Goal: Task Accomplishment & Management: Use online tool/utility

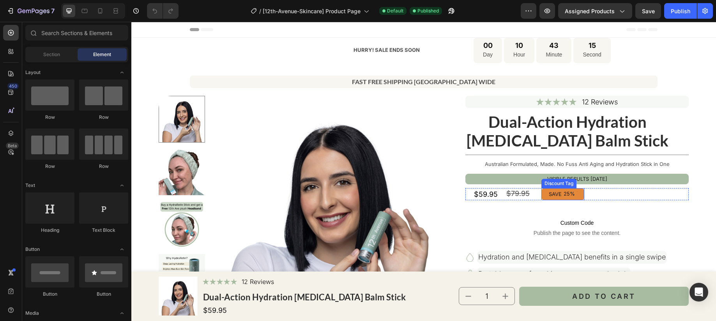
click at [571, 195] on div "25%" at bounding box center [569, 194] width 13 height 8
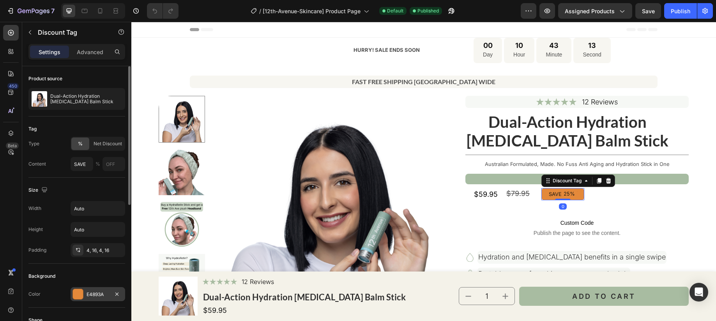
click at [82, 293] on div at bounding box center [78, 294] width 10 height 10
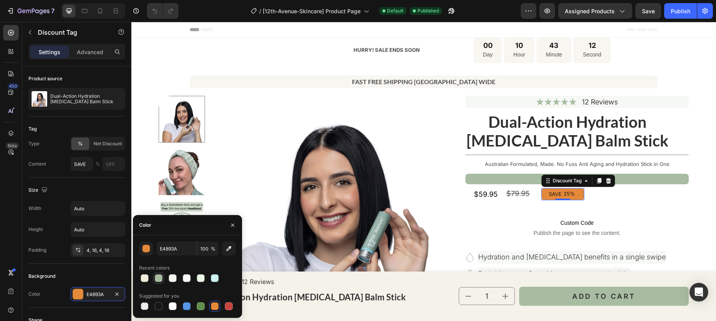
click at [159, 277] on div at bounding box center [159, 279] width 8 height 8
type input "A8BCA2"
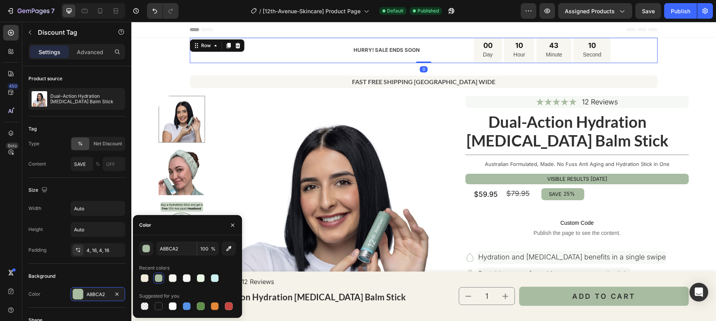
click at [218, 57] on div "HURRY! SALE ENDS SOON Text Block" at bounding box center [305, 50] width 231 height 25
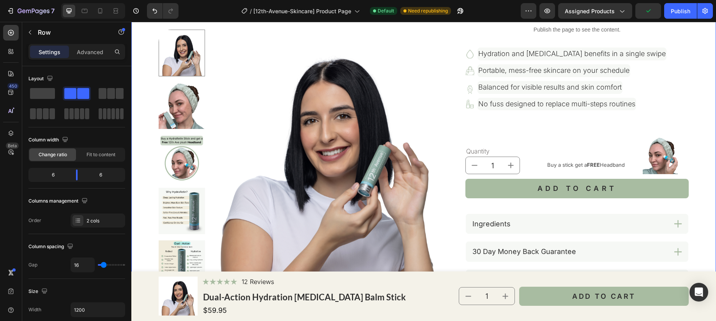
scroll to position [257, 0]
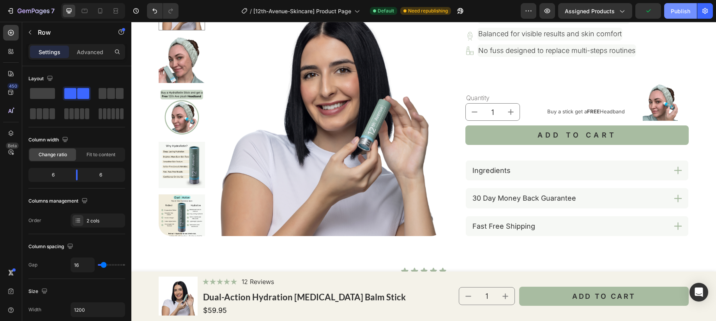
drag, startPoint x: 684, startPoint y: 12, endPoint x: 560, endPoint y: 22, distance: 125.2
click at [684, 12] on div "Publish" at bounding box center [680, 11] width 19 height 8
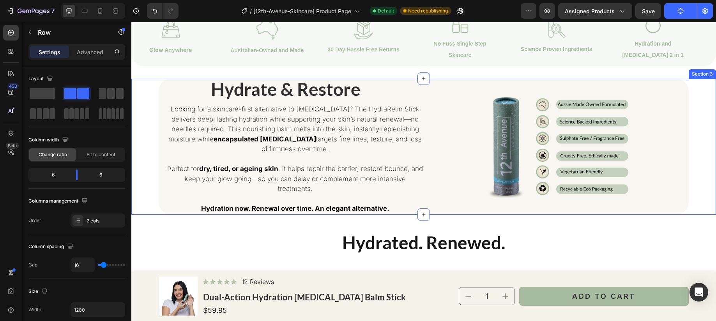
scroll to position [587, 0]
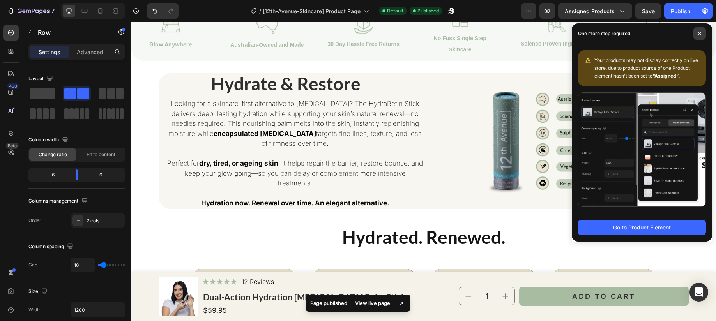
click at [702, 33] on span at bounding box center [700, 33] width 12 height 12
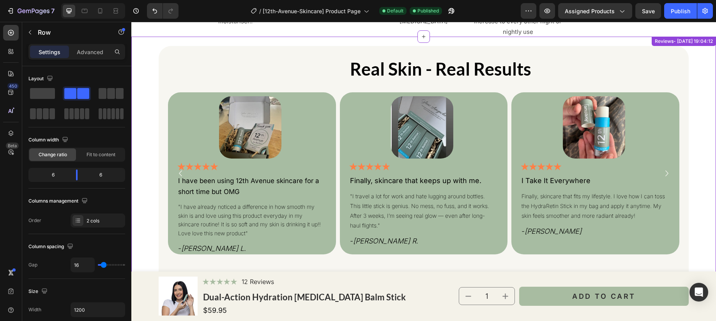
scroll to position [2450, 0]
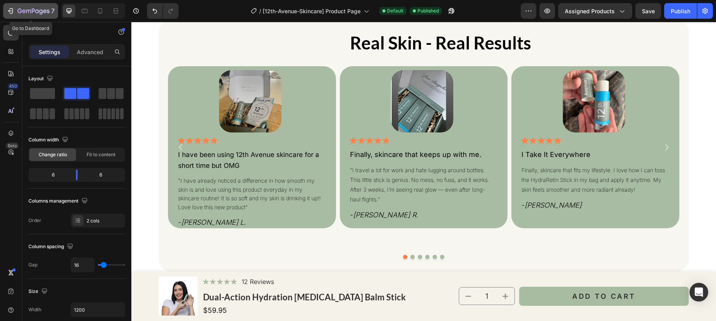
click at [13, 12] on icon "button" at bounding box center [11, 11] width 8 height 8
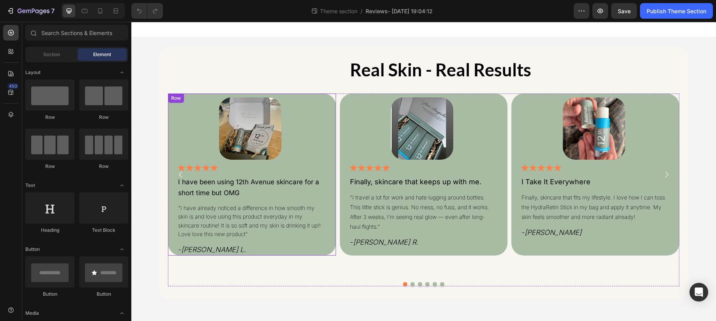
click at [170, 206] on div "Image Icon Icon Icon Icon Icon Icon List I have been using 12th Avenue skincare…" at bounding box center [252, 175] width 168 height 162
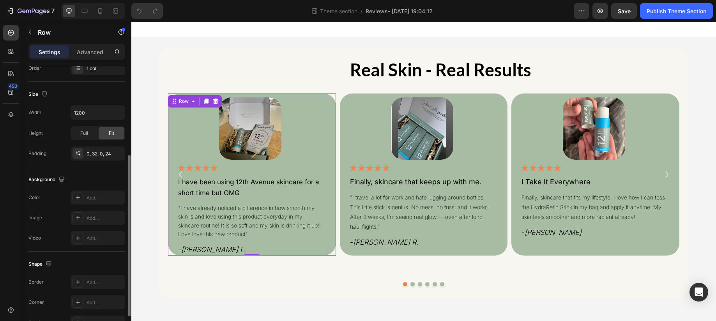
scroll to position [199, 0]
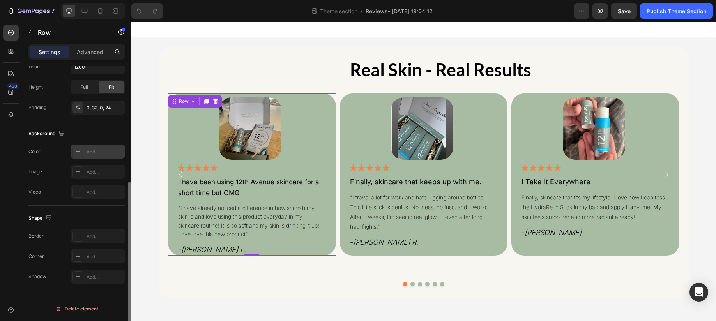
click at [89, 155] on div "Add..." at bounding box center [105, 152] width 37 height 7
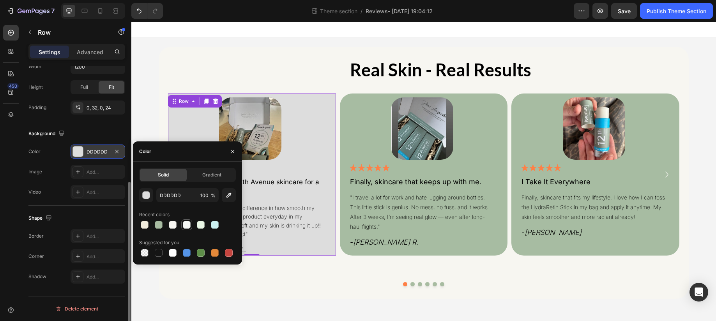
click at [187, 226] on div at bounding box center [187, 225] width 8 height 8
type input "F6F8F5"
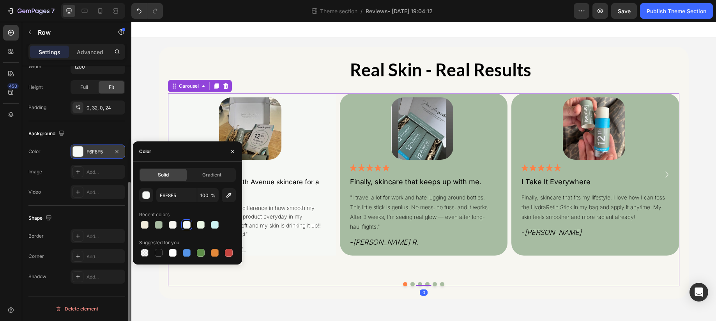
click at [294, 285] on div at bounding box center [424, 284] width 512 height 4
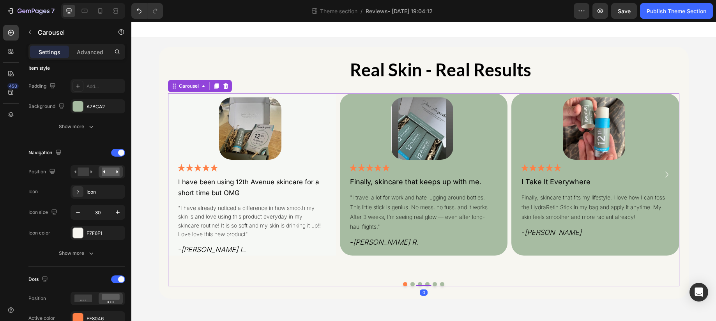
scroll to position [0, 0]
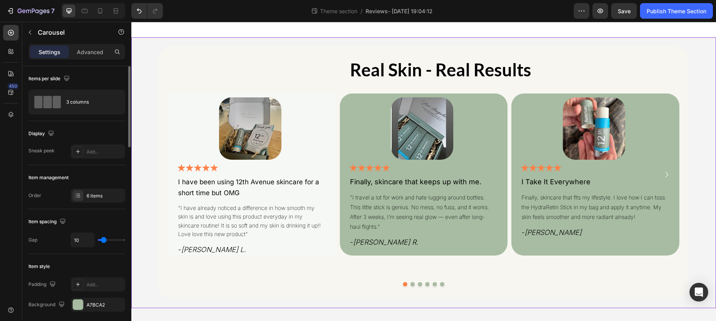
click at [146, 201] on div "Real Skin - Real Results Heading Image Icon Icon Icon Icon Icon Icon List I hav…" at bounding box center [423, 172] width 585 height 271
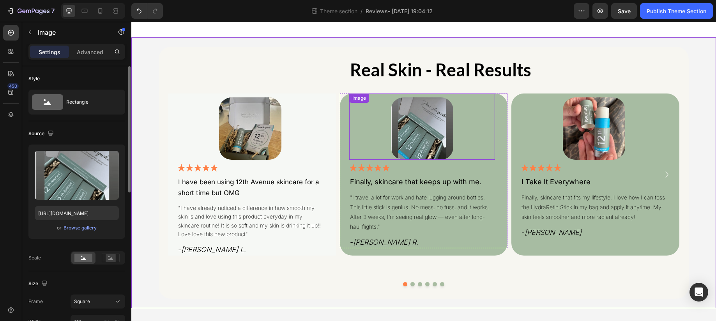
click at [362, 113] on div at bounding box center [422, 128] width 146 height 62
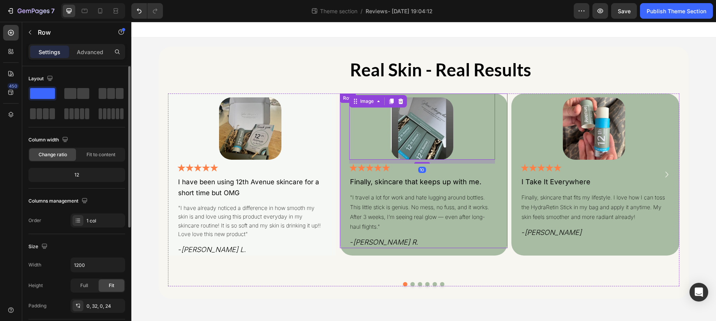
click at [346, 131] on div "Image 10 Icon Icon Icon Icon Icon Icon List Finally, skincare that keeps up wit…" at bounding box center [424, 171] width 168 height 155
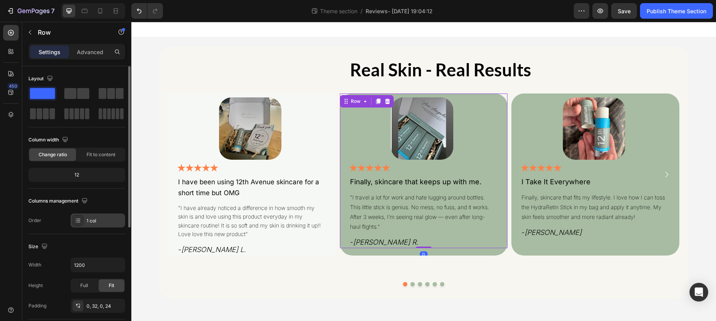
scroll to position [199, 0]
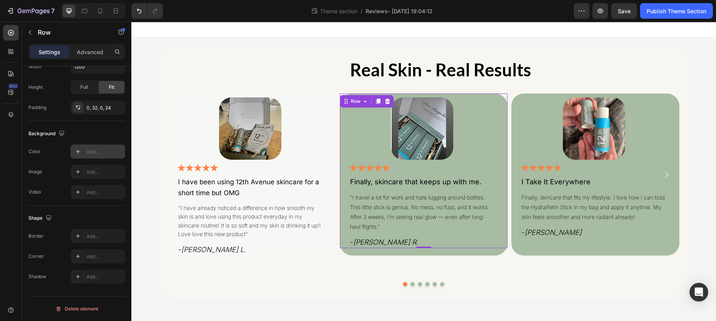
click at [87, 150] on div "Add..." at bounding box center [105, 152] width 37 height 7
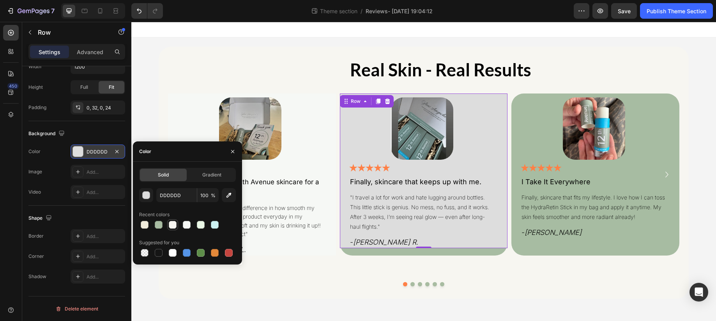
click at [174, 225] on div at bounding box center [173, 225] width 8 height 8
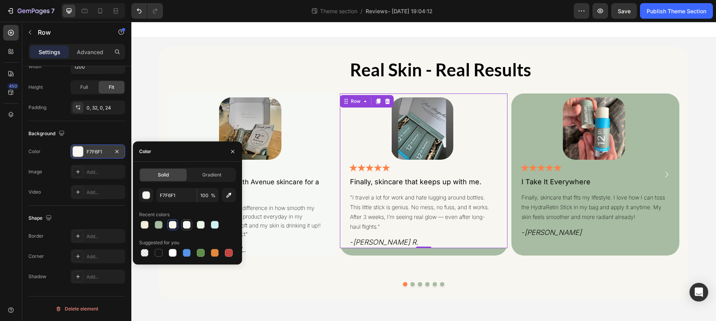
click at [184, 225] on div at bounding box center [187, 225] width 8 height 8
type input "F6F8F5"
click at [303, 263] on div "Image Icon Icon Icon Icon Icon Icon List I have been using 12th Avenue skincare…" at bounding box center [424, 190] width 512 height 193
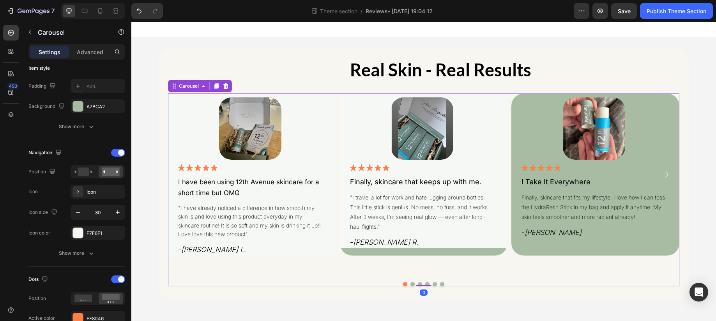
scroll to position [0, 0]
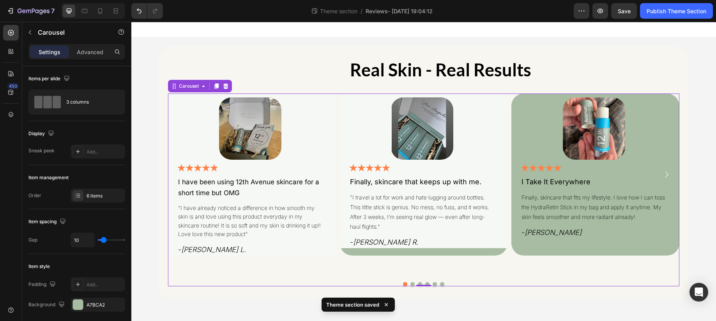
click at [450, 252] on div "Image Icon Icon Icon Icon Icon Icon List Finally, skincare that keeps up with m…" at bounding box center [424, 175] width 168 height 162
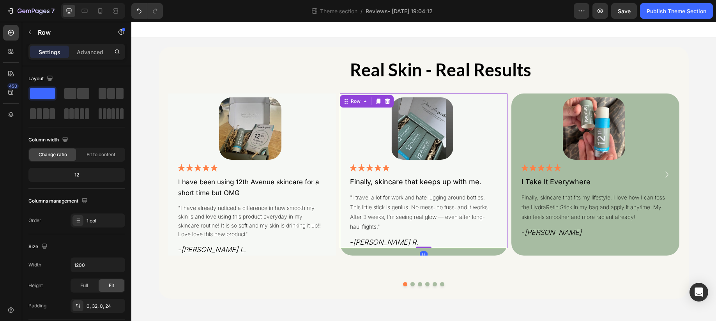
click at [498, 159] on div "Image Icon Icon Icon Icon Icon Icon List Finally, skincare that keeps up with m…" at bounding box center [424, 171] width 168 height 155
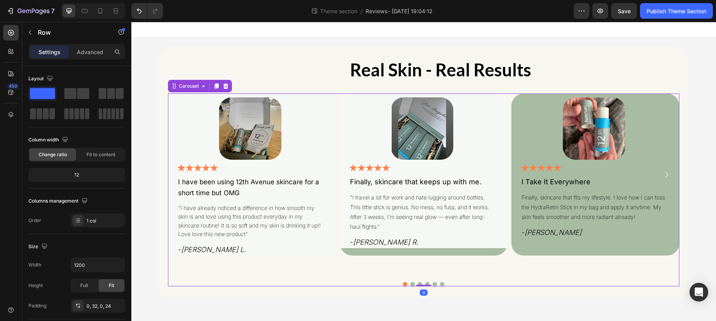
click at [438, 251] on div "Image Icon Icon Icon Icon Icon Icon List Finally, skincare that keeps up with m…" at bounding box center [424, 175] width 168 height 162
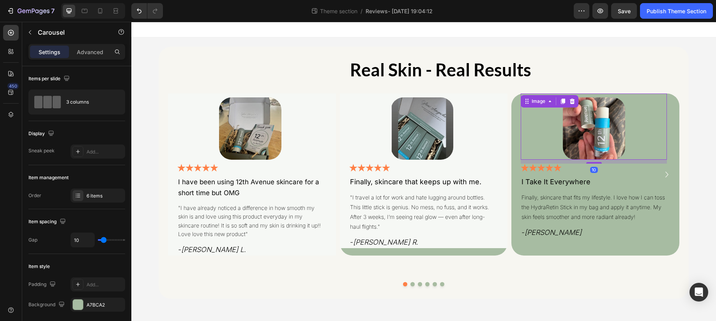
click at [530, 120] on div at bounding box center [594, 128] width 146 height 62
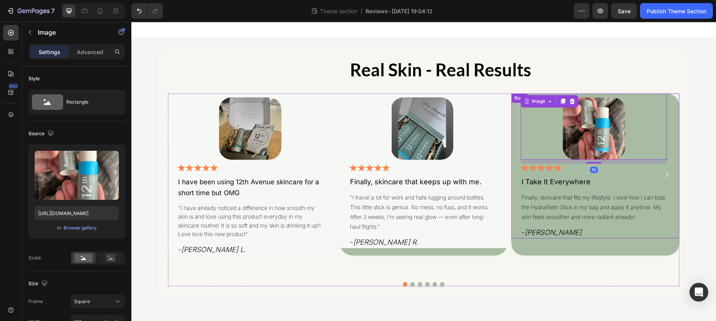
click at [517, 129] on div "Image 10 Icon Icon Icon Icon Icon Icon List I Take It Everywhere Text Block Fin…" at bounding box center [596, 166] width 168 height 145
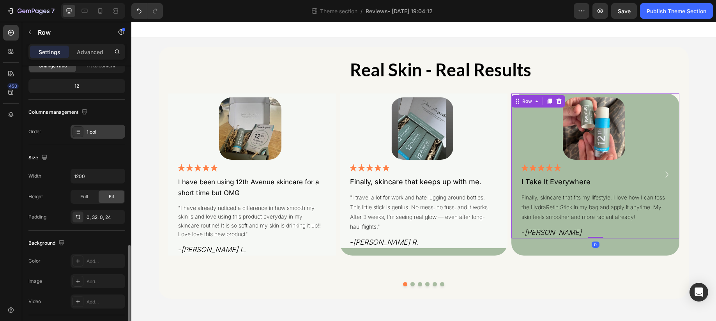
scroll to position [199, 0]
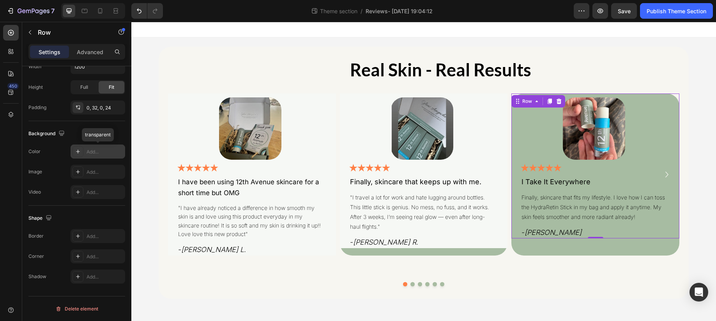
click at [88, 151] on div "Add..." at bounding box center [105, 152] width 37 height 7
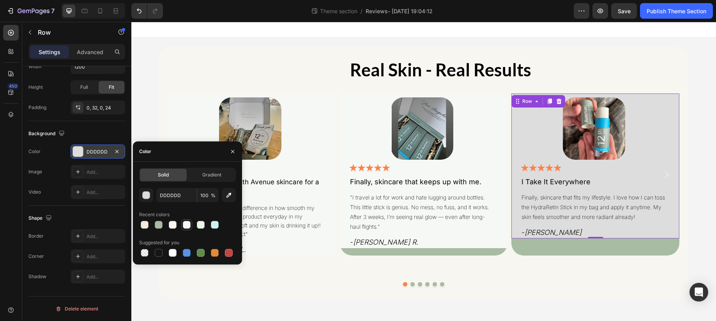
click at [188, 227] on div at bounding box center [187, 225] width 8 height 8
type input "F6F8F5"
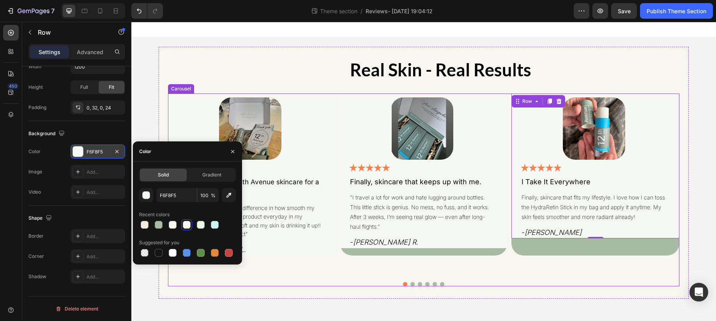
click at [549, 277] on div "Image Icon Icon Icon Icon Icon Icon List I have been using 12th Avenue skincare…" at bounding box center [424, 190] width 512 height 193
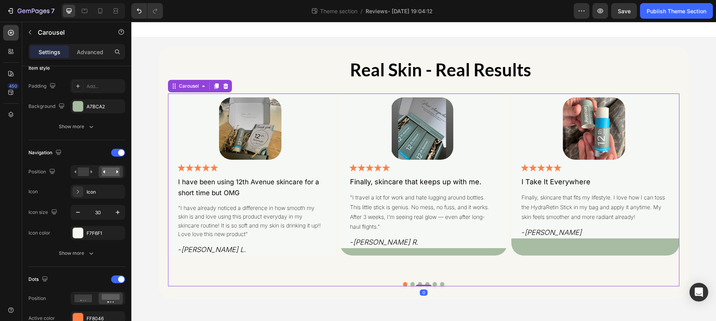
scroll to position [0, 0]
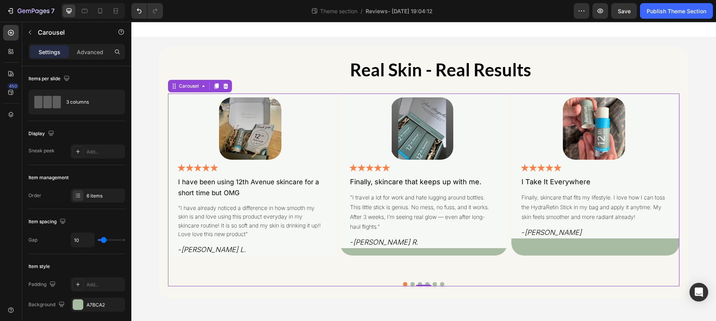
click at [391, 254] on div "Image Icon Icon Icon Icon Icon Icon List Finally, skincare that keeps up with m…" at bounding box center [424, 175] width 168 height 162
click at [438, 262] on div "Image Icon Icon Icon Icon Icon Icon List I have been using 12th Avenue skincare…" at bounding box center [424, 190] width 512 height 193
click at [549, 248] on div "Image Icon Icon Icon Icon Icon Icon List I Take It Everywhere Text Block Finall…" at bounding box center [596, 175] width 168 height 162
drag, startPoint x: 553, startPoint y: 246, endPoint x: 572, endPoint y: 245, distance: 18.3
click at [554, 246] on div "Image Icon Icon Icon Icon Icon Icon List I Take It Everywhere Text Block Finall…" at bounding box center [596, 175] width 168 height 162
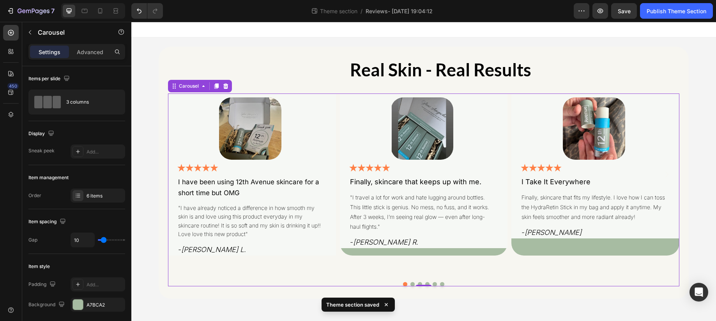
click at [409, 284] on div at bounding box center [424, 284] width 512 height 4
click at [411, 283] on button "Dot" at bounding box center [413, 284] width 4 height 4
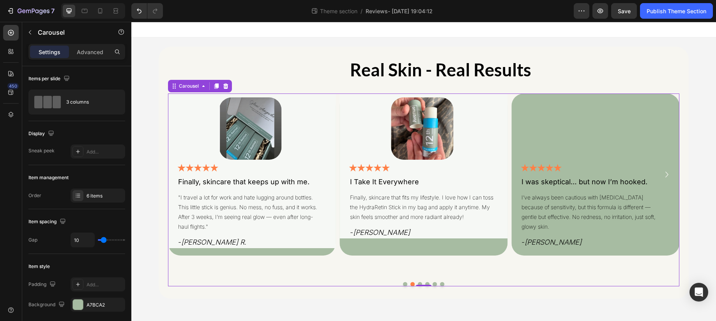
click at [388, 247] on div "Image Icon Icon Icon Icon Icon Icon List I Take It Everywhere Text Block Finall…" at bounding box center [424, 175] width 168 height 162
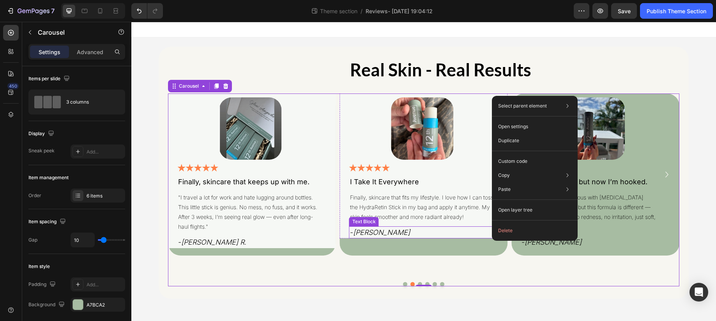
click at [450, 238] on div "- Olivia K." at bounding box center [422, 233] width 146 height 12
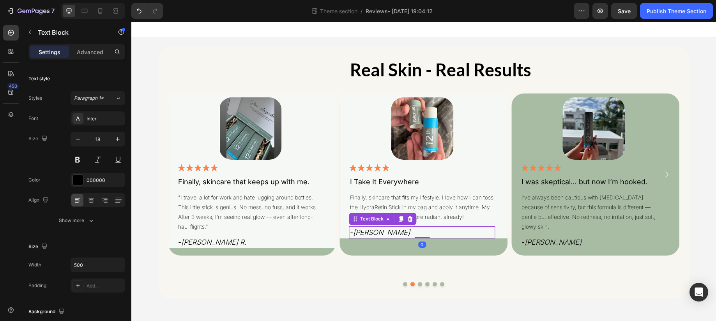
click at [450, 238] on div "- Olivia K." at bounding box center [422, 233] width 146 height 12
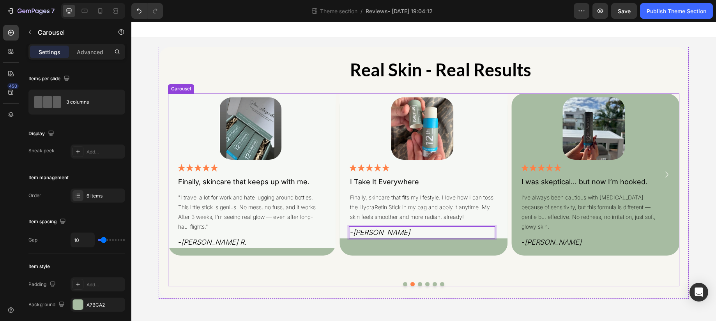
click at [445, 243] on div "Image Icon Icon Icon Icon Icon Icon List I Take It Everywhere Text Block Finall…" at bounding box center [424, 175] width 168 height 162
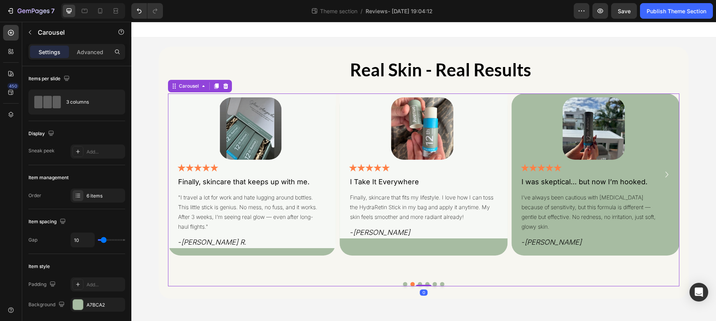
click at [438, 248] on div "Image Icon Icon Icon Icon Icon Icon List I Take It Everywhere Text Block Finall…" at bounding box center [424, 175] width 168 height 162
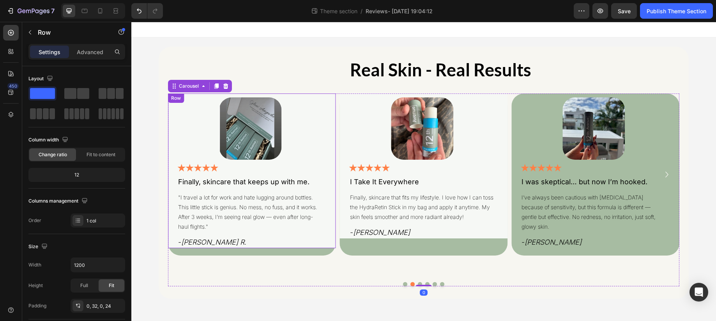
click at [334, 246] on div "Image Icon Icon Icon Icon Icon Icon List Finally, skincare that keeps up with m…" at bounding box center [252, 171] width 168 height 155
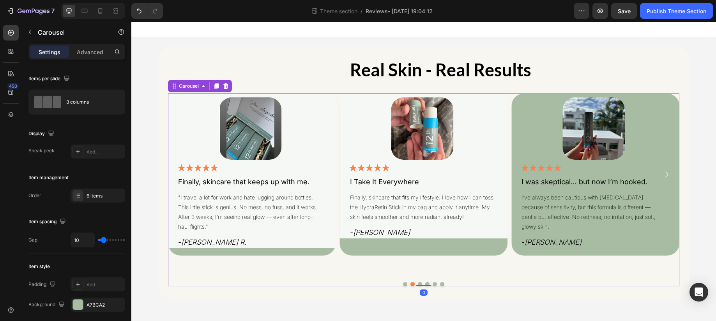
click at [317, 254] on div "Image Icon Icon Icon Icon Icon Icon List Finally, skincare that keeps up with m…" at bounding box center [252, 175] width 168 height 162
click at [192, 89] on div "Carousel" at bounding box center [188, 86] width 23 height 7
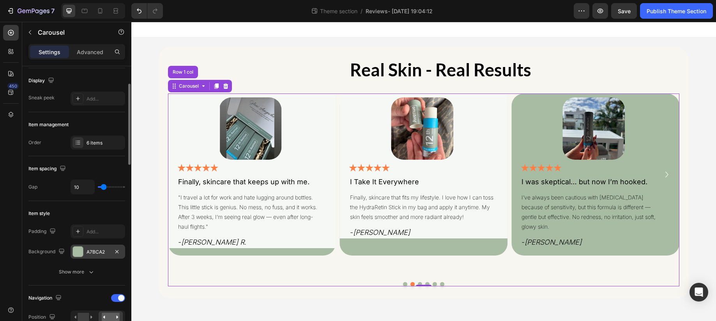
scroll to position [114, 0]
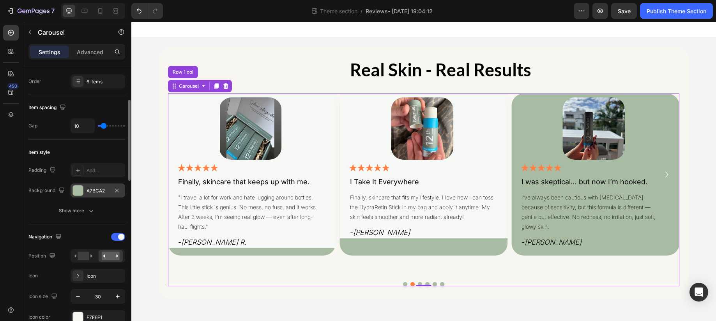
click at [79, 190] on div at bounding box center [78, 191] width 10 height 10
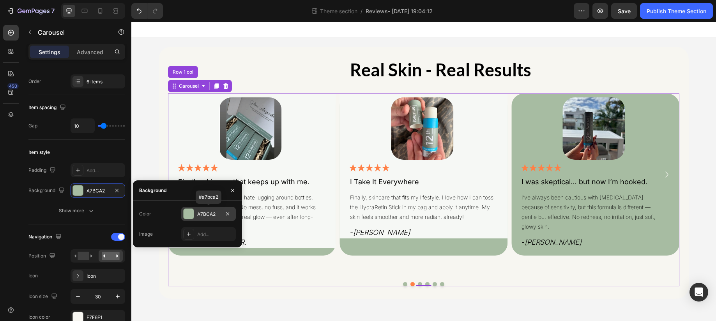
click at [192, 217] on div at bounding box center [189, 214] width 10 height 10
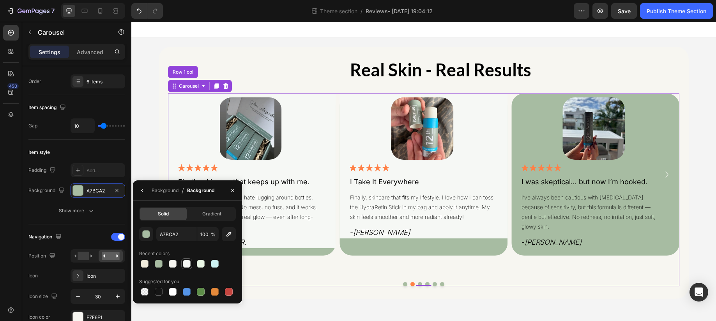
click at [188, 266] on div at bounding box center [187, 264] width 8 height 8
type input "F6F8F5"
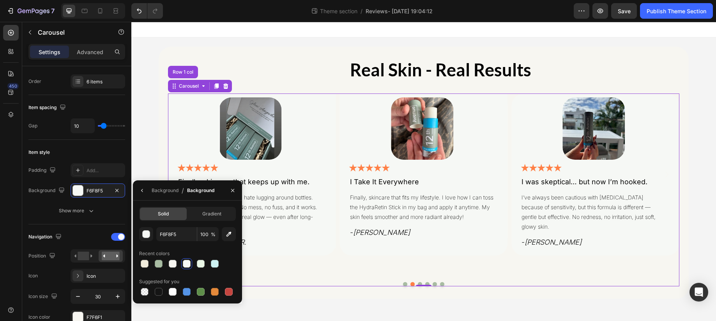
click at [292, 276] on div "Image Icon Icon Icon Icon Icon Icon List I have been using 12th Avenue skincare…" at bounding box center [424, 190] width 512 height 193
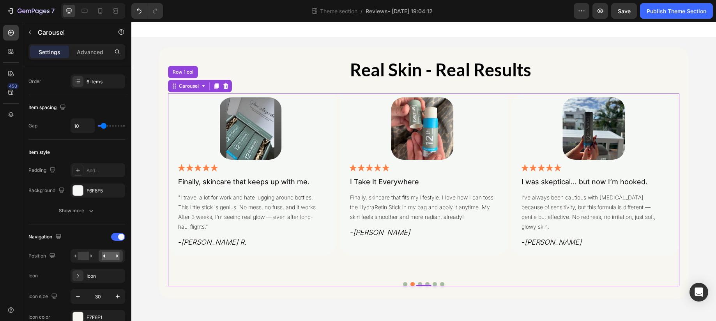
click at [420, 282] on button "Dot" at bounding box center [420, 284] width 4 height 4
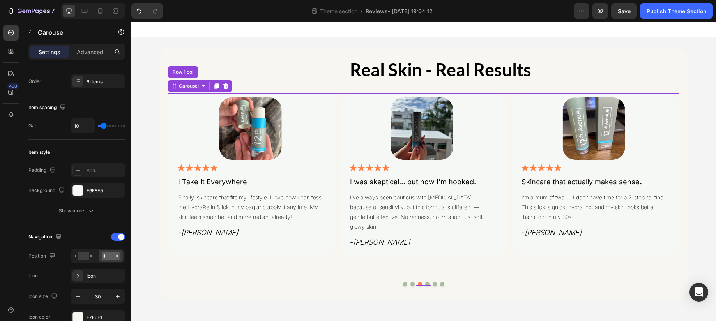
click at [428, 282] on button "Dot" at bounding box center [427, 284] width 4 height 4
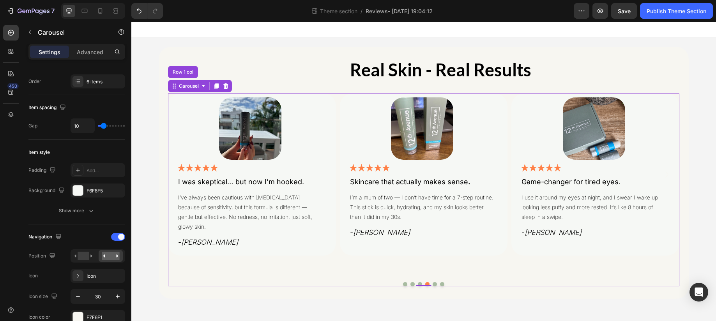
click at [436, 283] on button "Dot" at bounding box center [435, 284] width 4 height 4
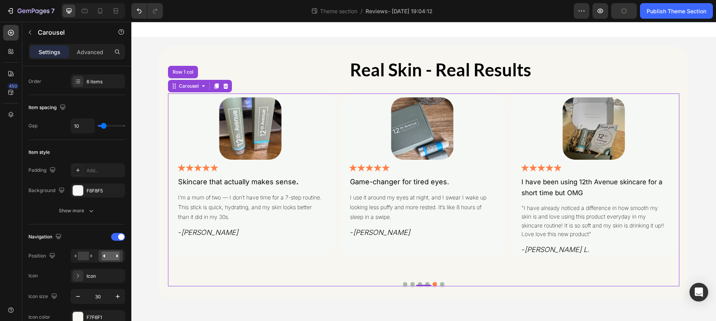
click at [444, 285] on button "Dot" at bounding box center [442, 284] width 4 height 4
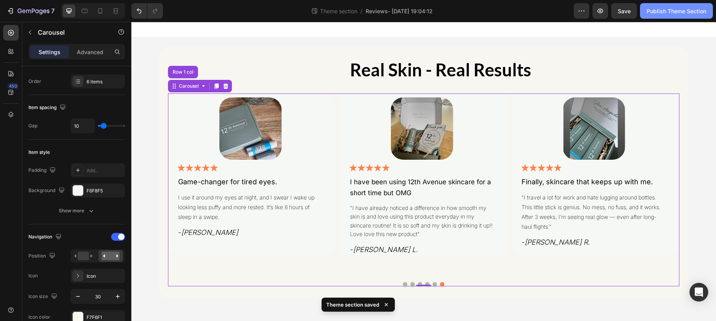
click at [666, 13] on div "Publish Theme Section" at bounding box center [677, 11] width 60 height 8
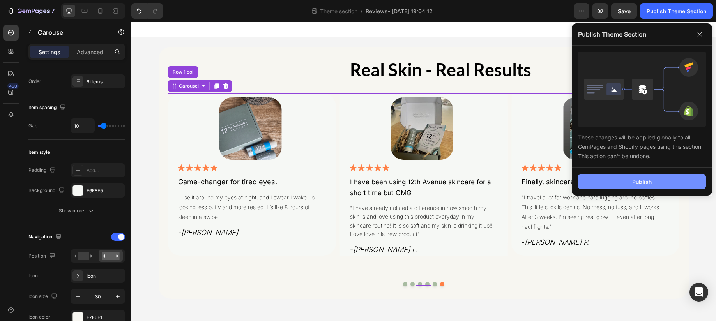
click at [640, 178] on div "Publish" at bounding box center [642, 182] width 19 height 8
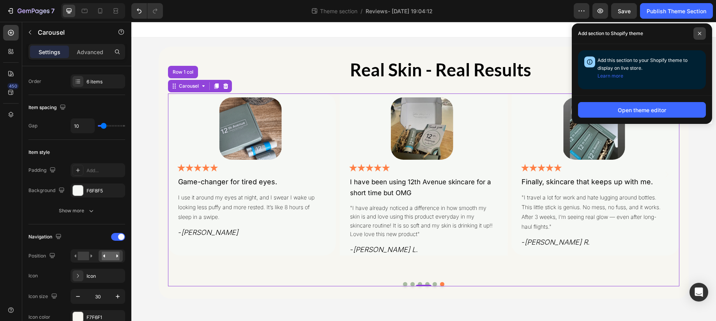
click at [704, 35] on span at bounding box center [700, 33] width 12 height 12
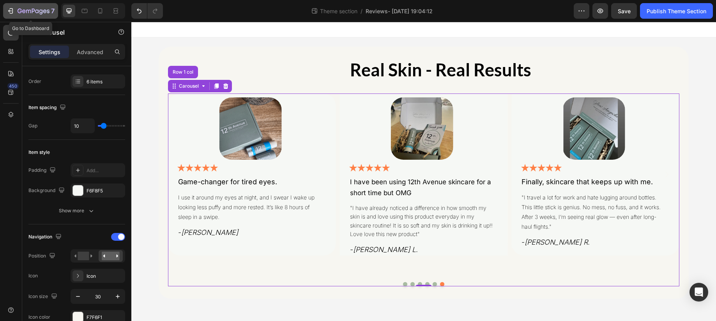
click at [12, 10] on icon "button" at bounding box center [11, 11] width 8 height 8
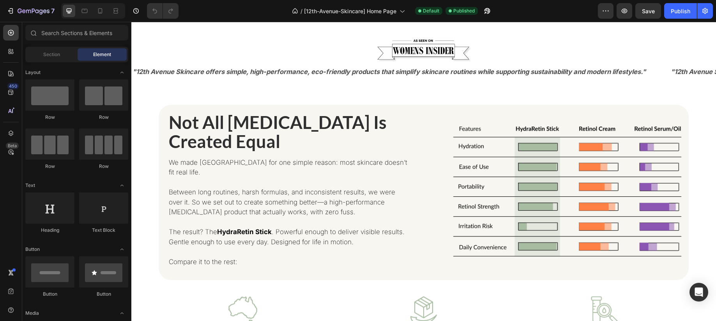
scroll to position [1081, 0]
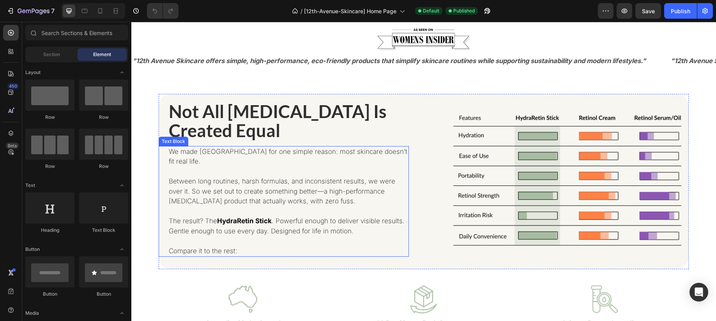
click at [398, 177] on p "Between long routines, harsh formulas, and inconsistent results, we were over i…" at bounding box center [288, 192] width 239 height 30
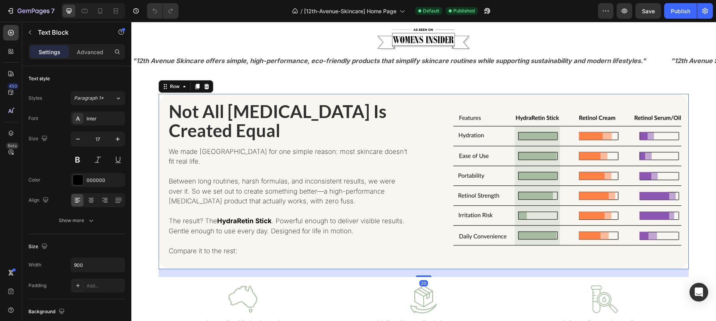
click at [415, 149] on div "Not All [MEDICAL_DATA] Is Created Equal Heading We made 12th Avenue for one sim…" at bounding box center [424, 181] width 530 height 175
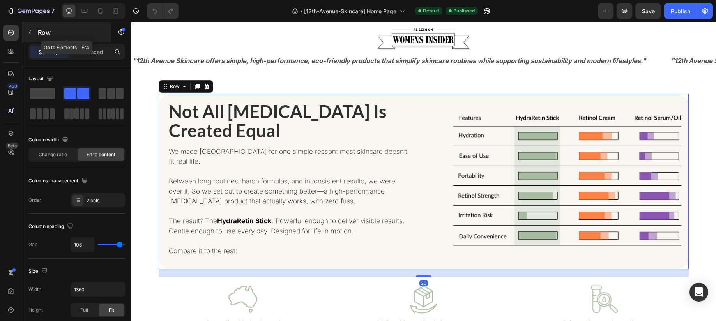
click at [26, 32] on button "button" at bounding box center [30, 32] width 12 height 12
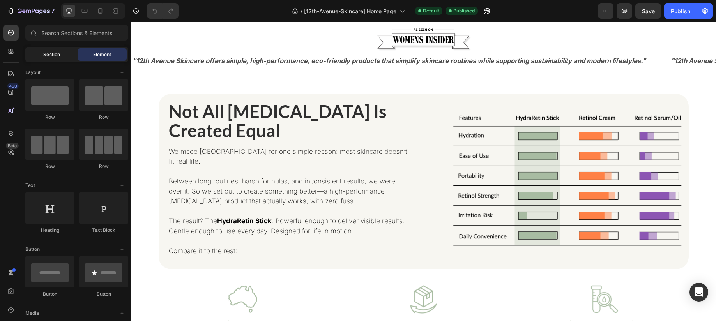
click at [49, 55] on span "Section" at bounding box center [51, 54] width 17 height 7
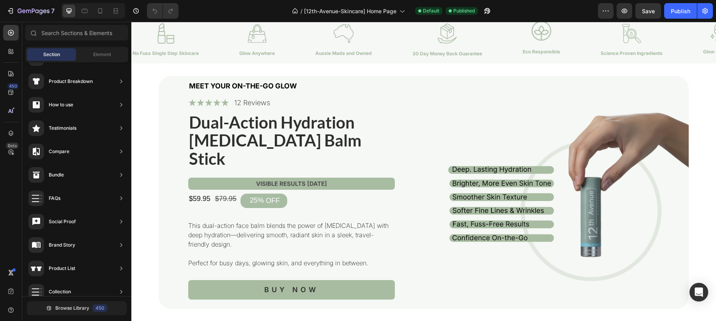
scroll to position [0, 0]
